Goal: Information Seeking & Learning: Learn about a topic

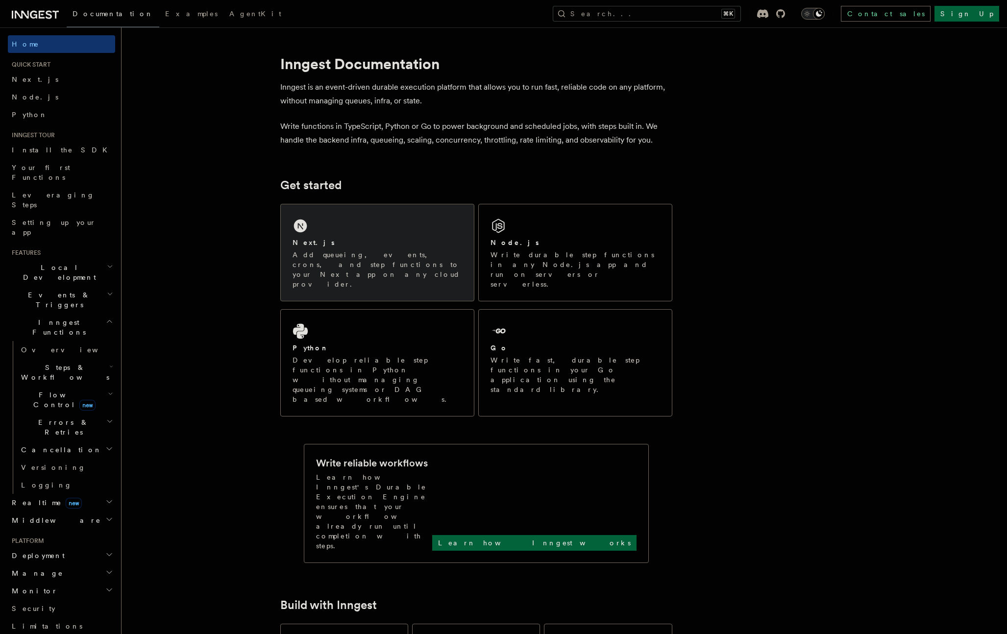
click at [401, 240] on div "Next.js" at bounding box center [376, 243] width 169 height 10
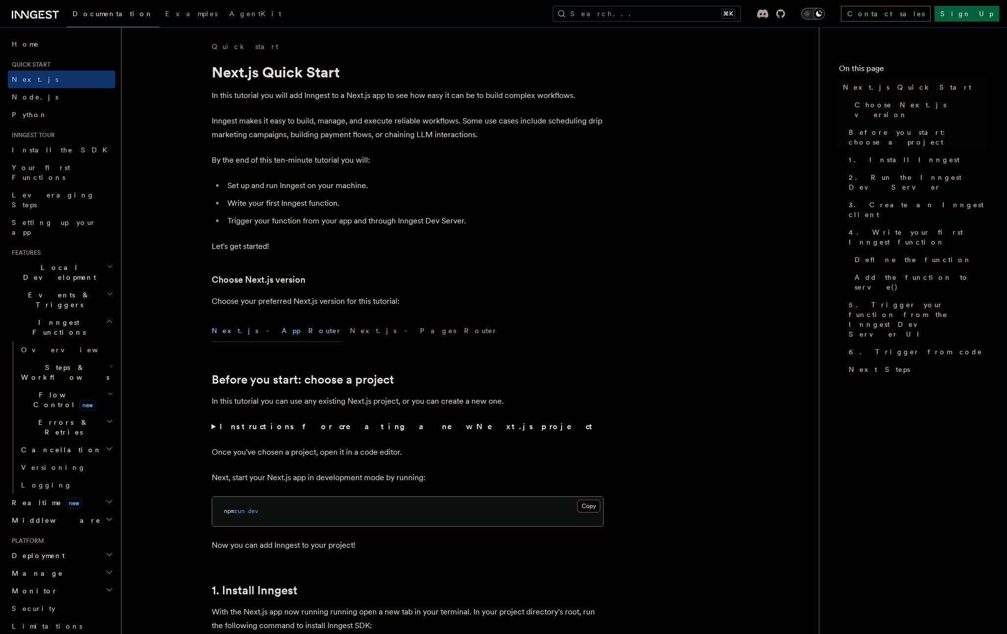
scroll to position [2, 0]
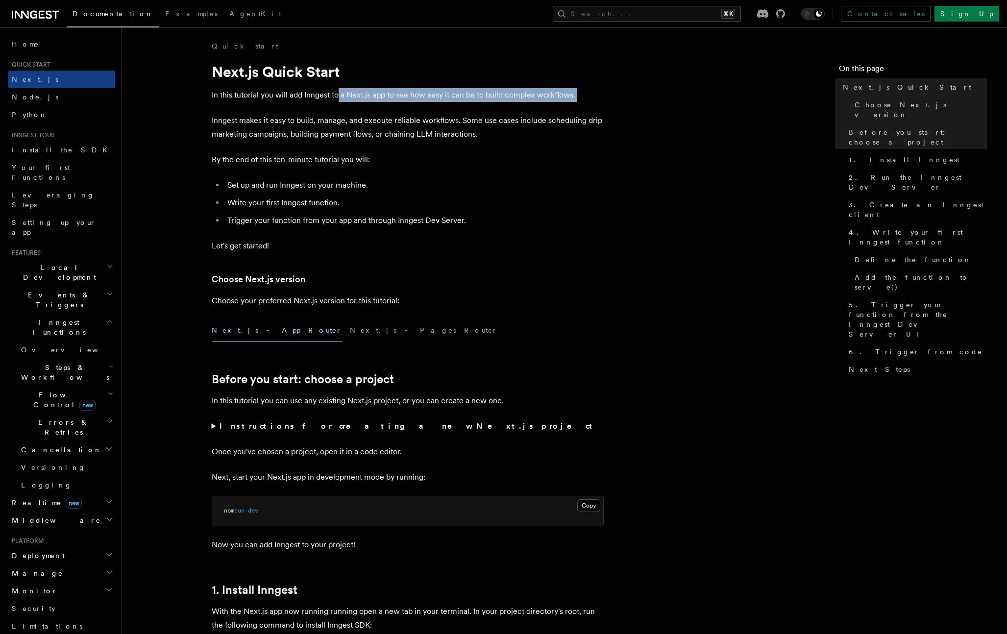
drag, startPoint x: 343, startPoint y: 95, endPoint x: 384, endPoint y: 110, distance: 43.7
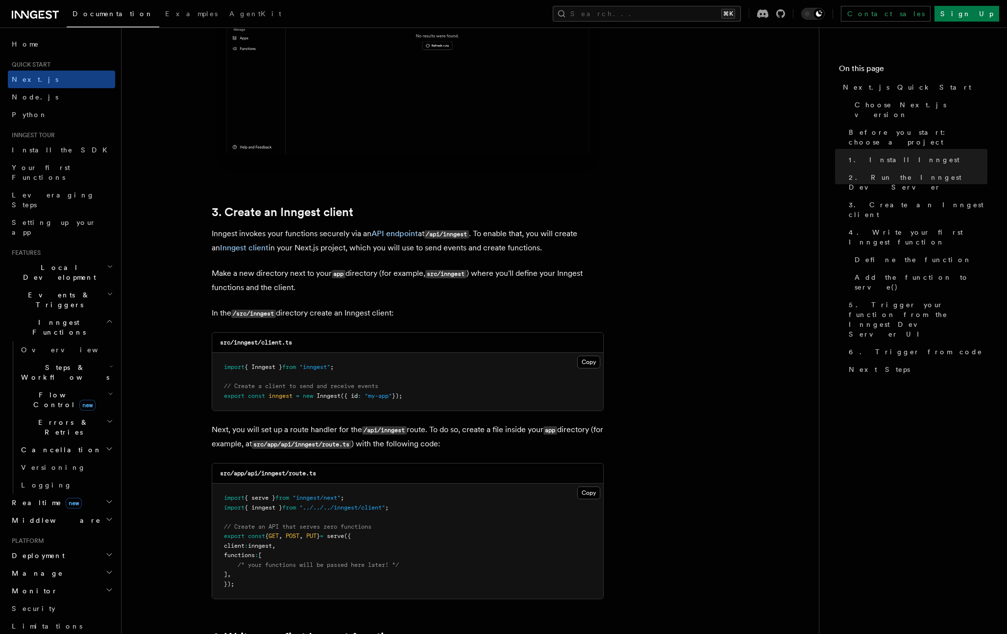
scroll to position [1119, 0]
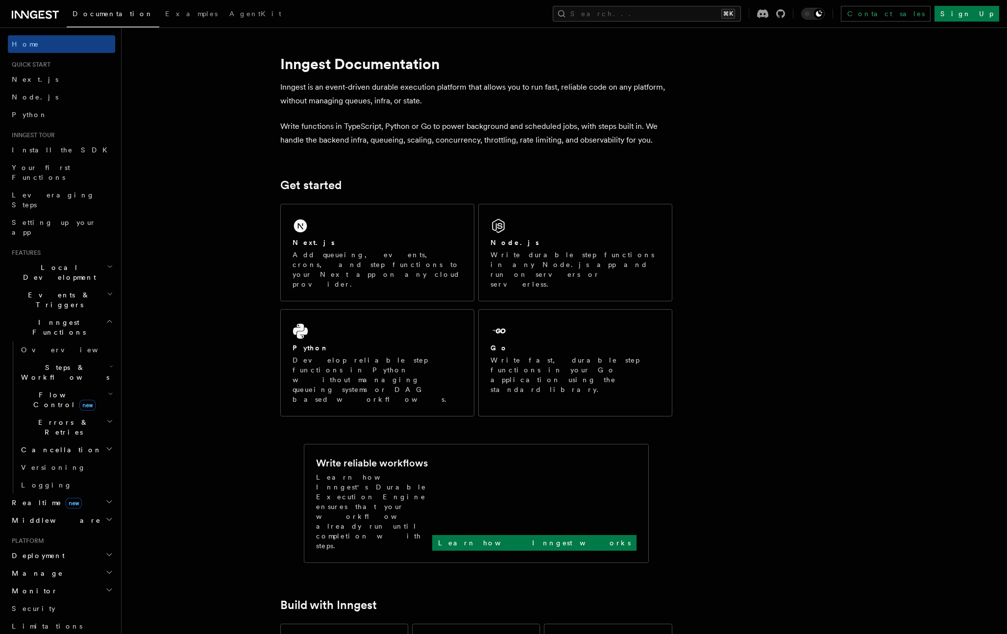
drag, startPoint x: 863, startPoint y: 217, endPoint x: 858, endPoint y: 212, distance: 6.9
